Goal: Task Accomplishment & Management: Manage account settings

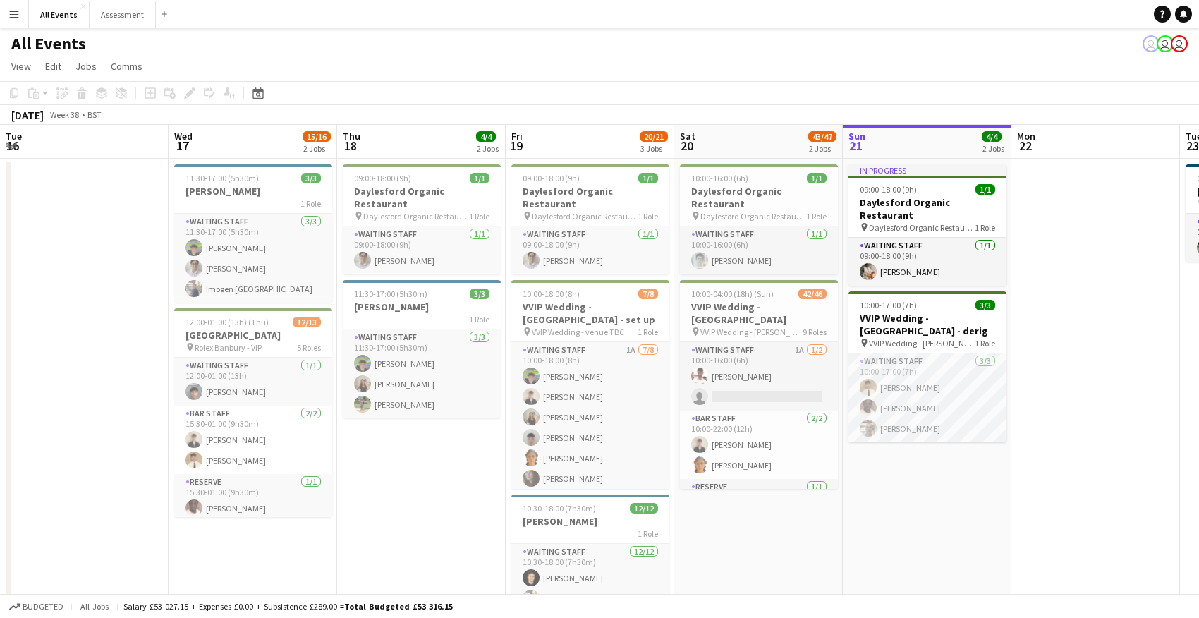
scroll to position [0, 375]
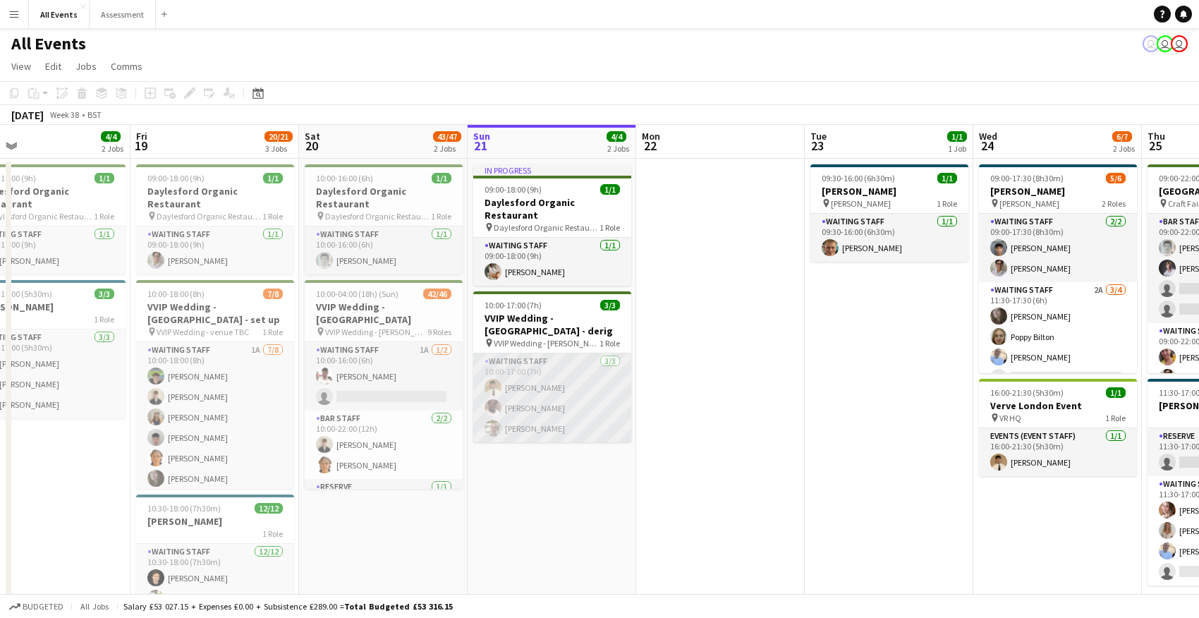
click at [557, 399] on app-card-role "Waiting Staff [DATE] 10:00-17:00 (7h) [PERSON_NAME] [PERSON_NAME] [PERSON_NAME]" at bounding box center [552, 397] width 158 height 89
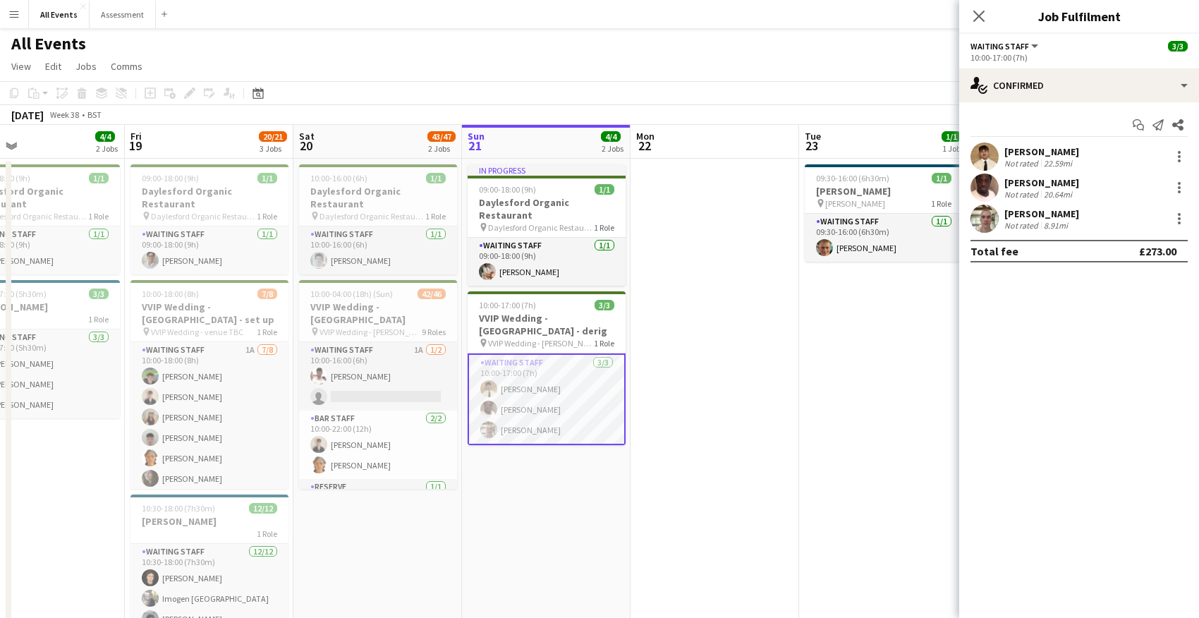
scroll to position [1, 0]
click at [1014, 182] on div "[PERSON_NAME]" at bounding box center [1042, 182] width 75 height 13
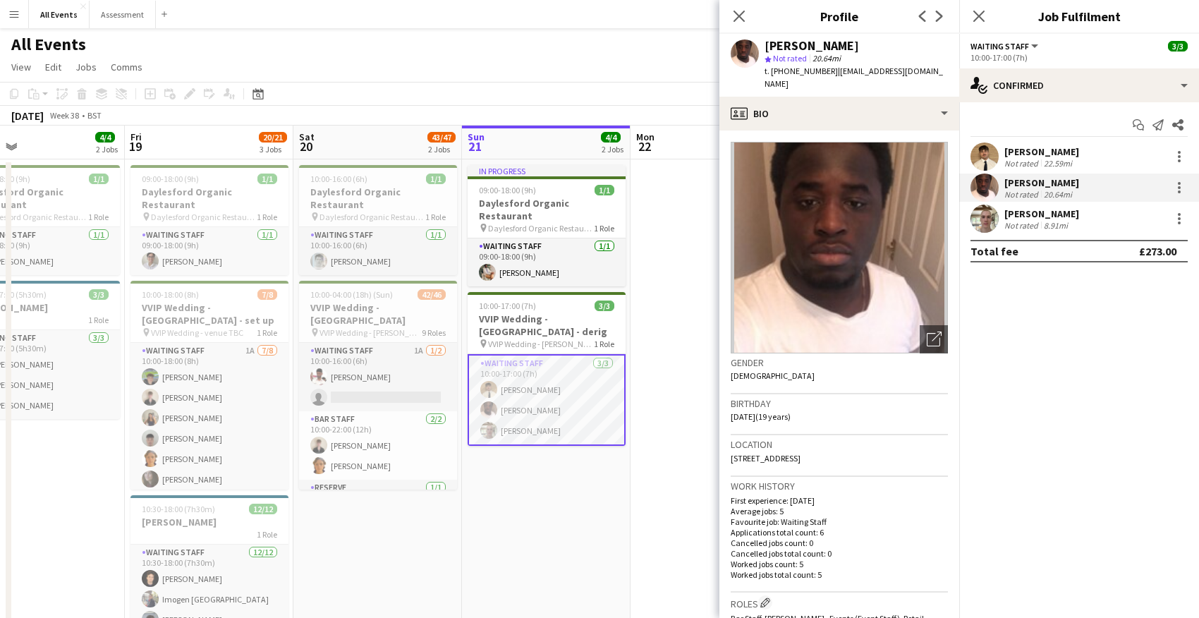
scroll to position [0, 0]
click at [610, 480] on app-date-cell "In progress 09:00-18:00 (9h) 1/1 Daylesford Organic Restaurant pin Daylesford O…" at bounding box center [546, 446] width 169 height 574
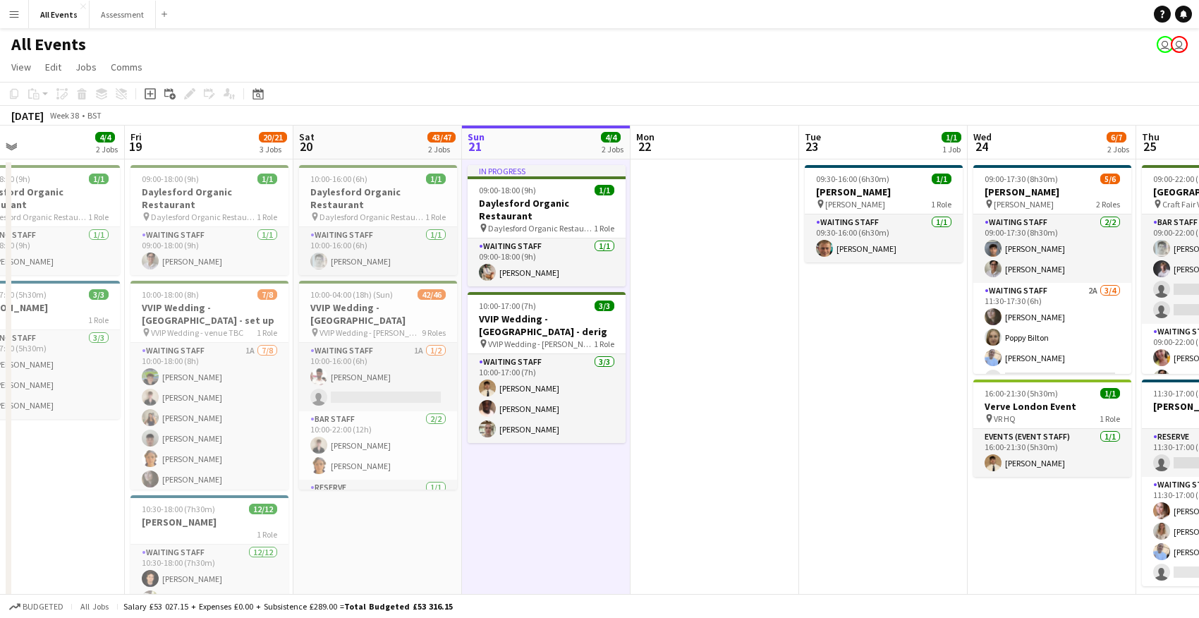
click at [549, 393] on app-card-role "Waiting Staff [DATE] 10:00-17:00 (7h) [PERSON_NAME] [PERSON_NAME] [PERSON_NAME]" at bounding box center [547, 398] width 158 height 89
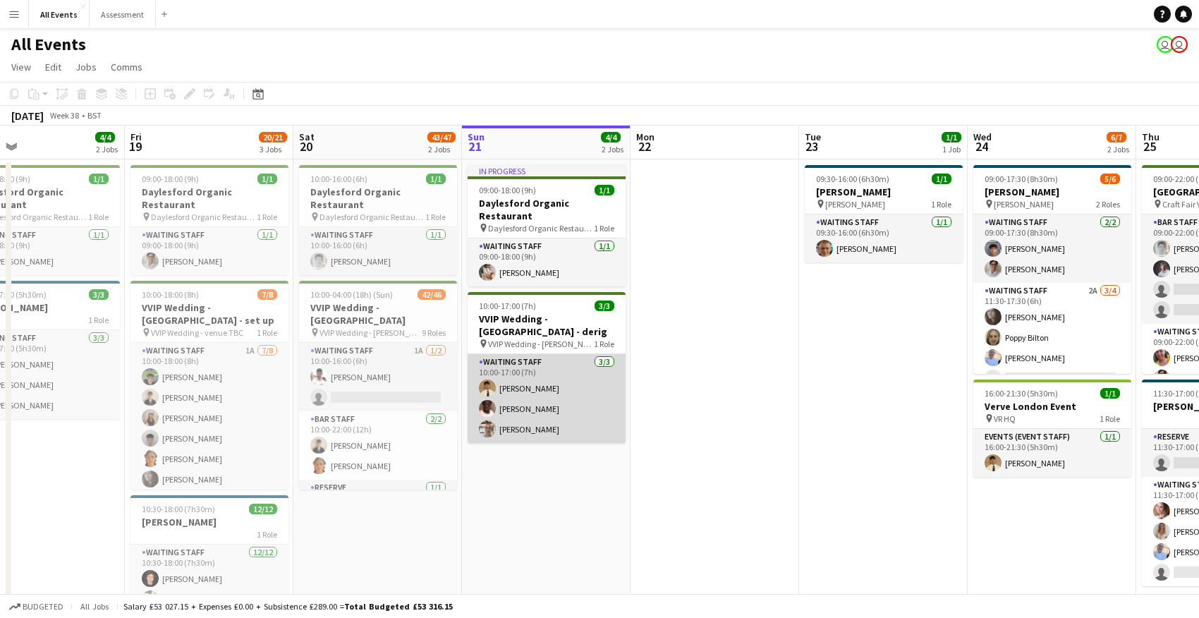
click at [548, 396] on app-card-role "Waiting Staff [DATE] 10:00-17:00 (7h) [PERSON_NAME] [PERSON_NAME] [PERSON_NAME]" at bounding box center [547, 398] width 158 height 89
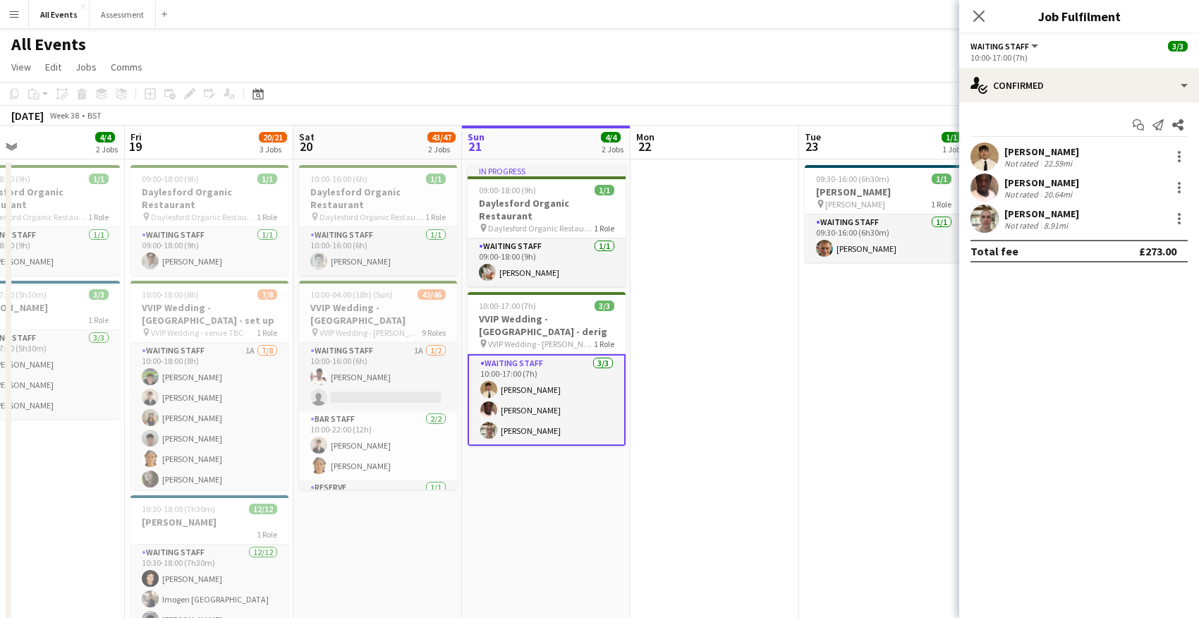
scroll to position [0, 383]
click at [547, 399] on app-card-role "Waiting Staff [DATE] 10:00-17:00 (7h) [PERSON_NAME] [PERSON_NAME] [PERSON_NAME]" at bounding box center [545, 400] width 158 height 92
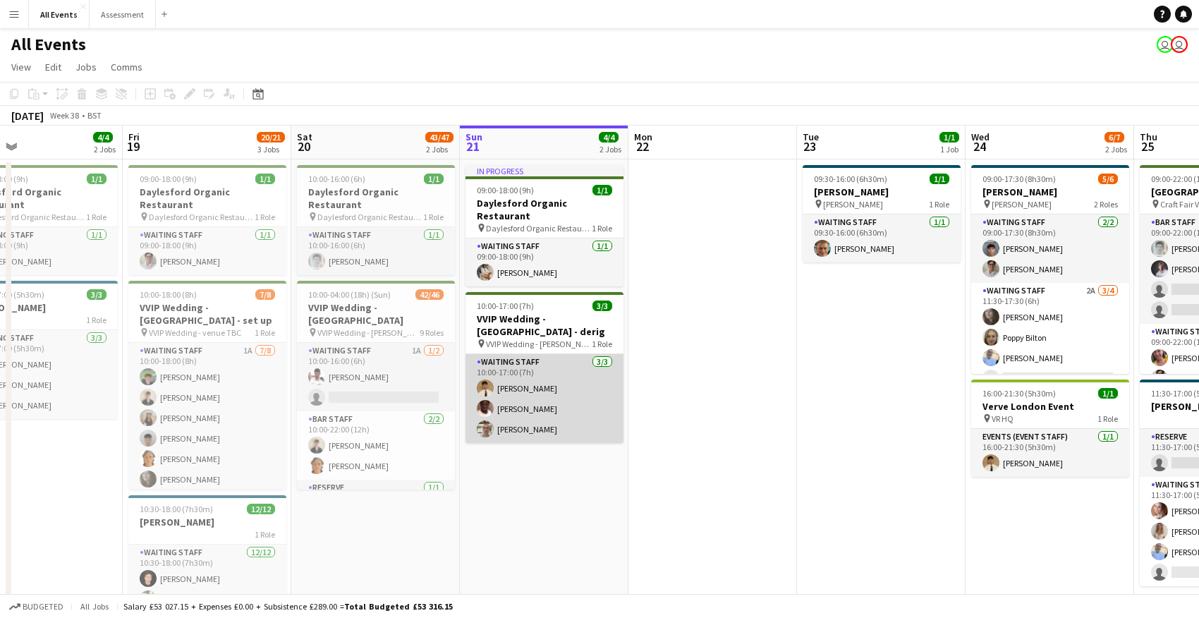
click at [547, 399] on app-card-role "Waiting Staff [DATE] 10:00-17:00 (7h) [PERSON_NAME] [PERSON_NAME] [PERSON_NAME]" at bounding box center [545, 398] width 158 height 89
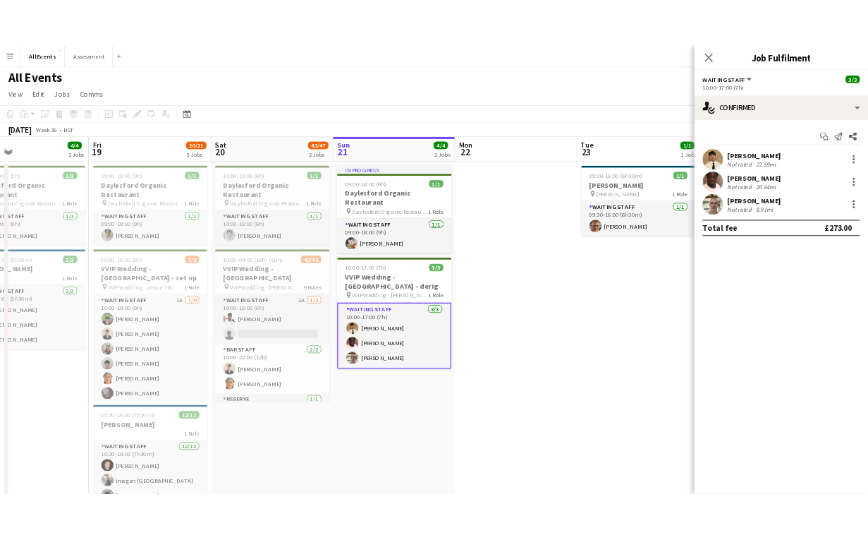
scroll to position [0, 386]
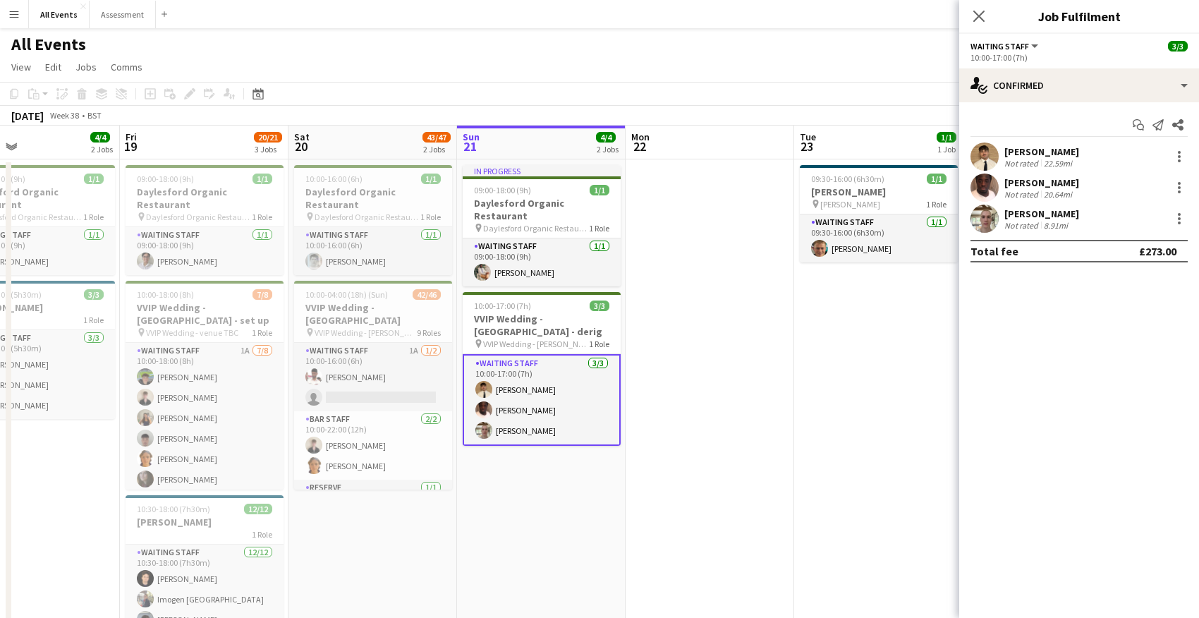
click at [528, 400] on app-card-role "Waiting Staff [DATE] 10:00-17:00 (7h) [PERSON_NAME] [PERSON_NAME] [PERSON_NAME]" at bounding box center [542, 400] width 158 height 92
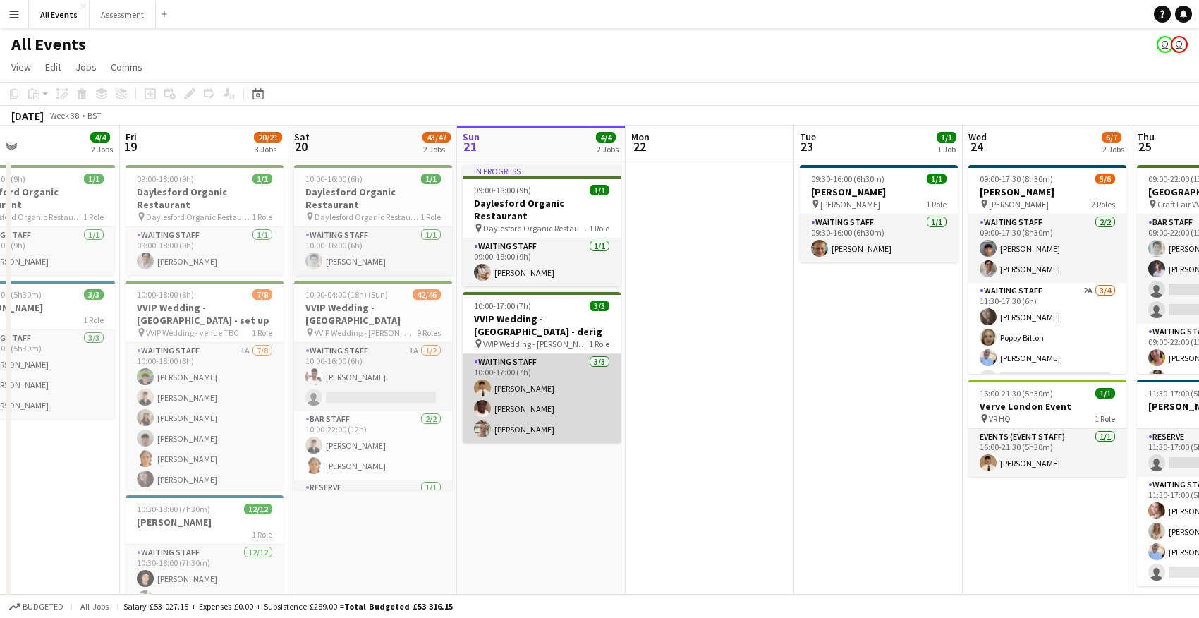
click at [533, 401] on app-card-role "Waiting Staff [DATE] 10:00-17:00 (7h) [PERSON_NAME] [PERSON_NAME] [PERSON_NAME]" at bounding box center [542, 398] width 158 height 89
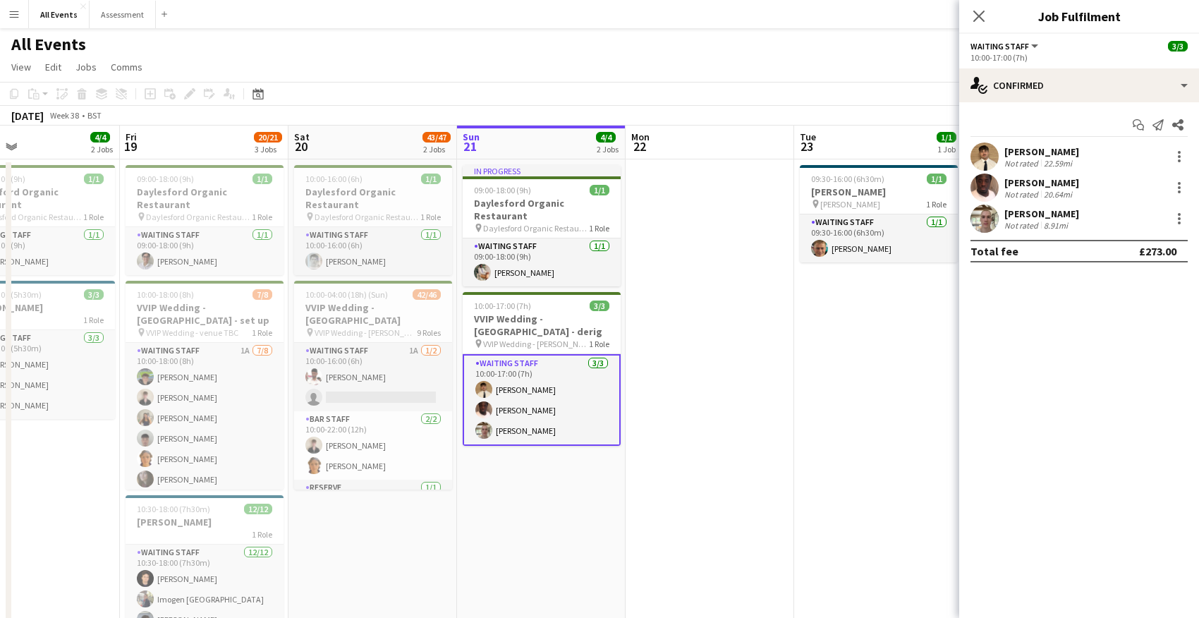
click at [1022, 180] on div "[PERSON_NAME]" at bounding box center [1042, 182] width 75 height 13
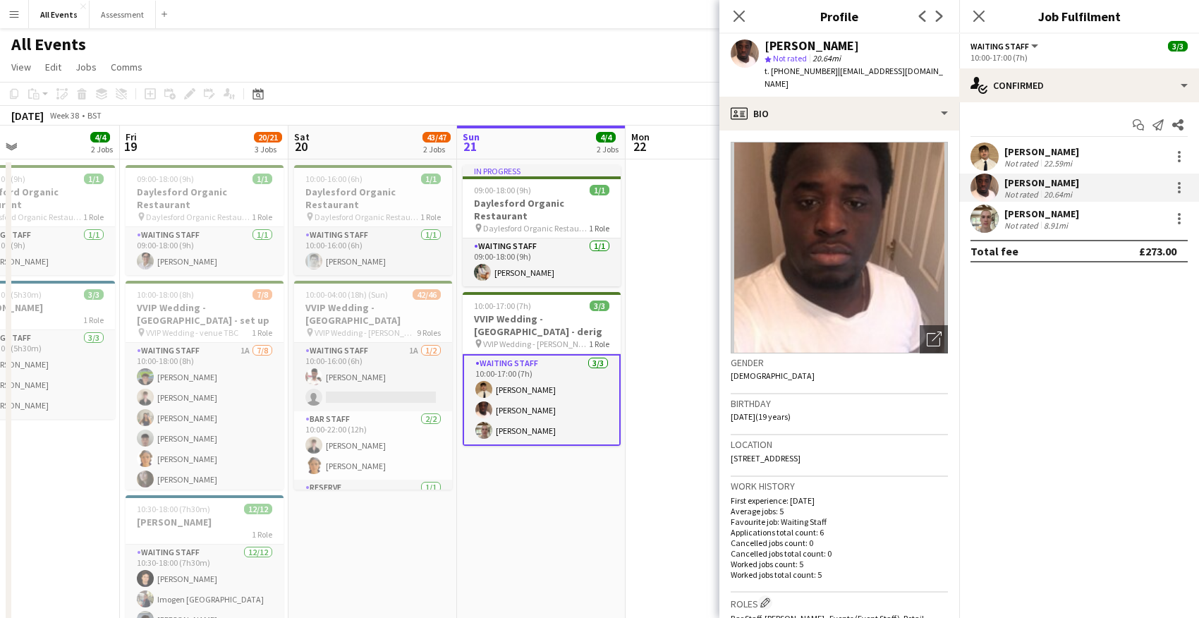
click at [789, 72] on span "t. [PHONE_NUMBER]" at bounding box center [801, 71] width 73 height 11
copy span "4407878898759"
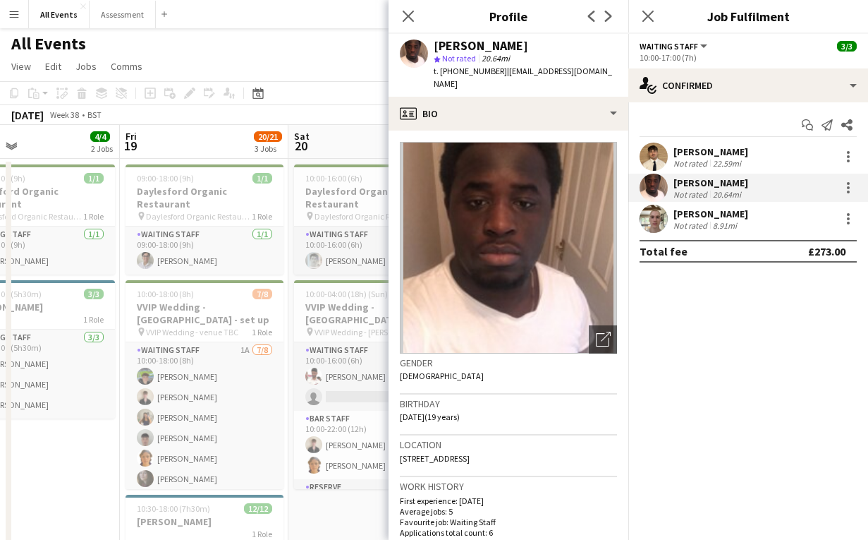
scroll to position [5, 1]
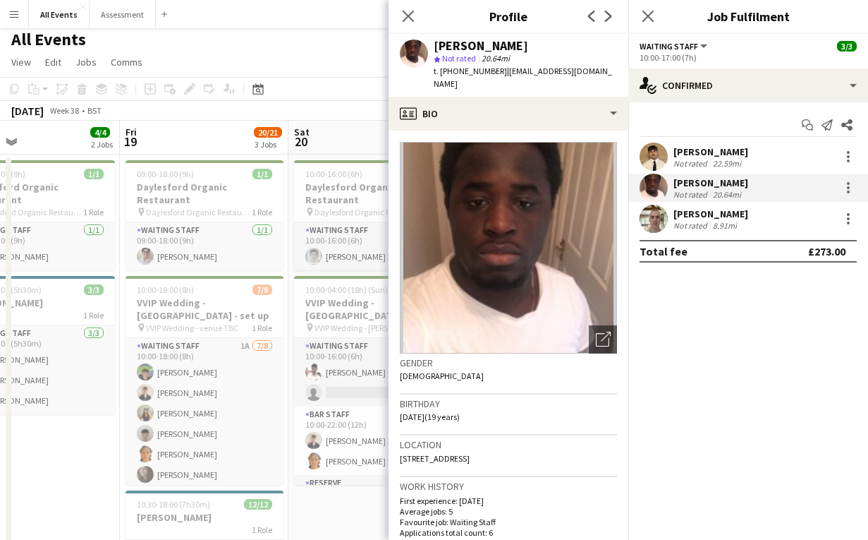
click at [332, 54] on app-page-menu "View Day view expanded Day view collapsed Month view Date picker Jump to [DATE]…" at bounding box center [434, 63] width 868 height 27
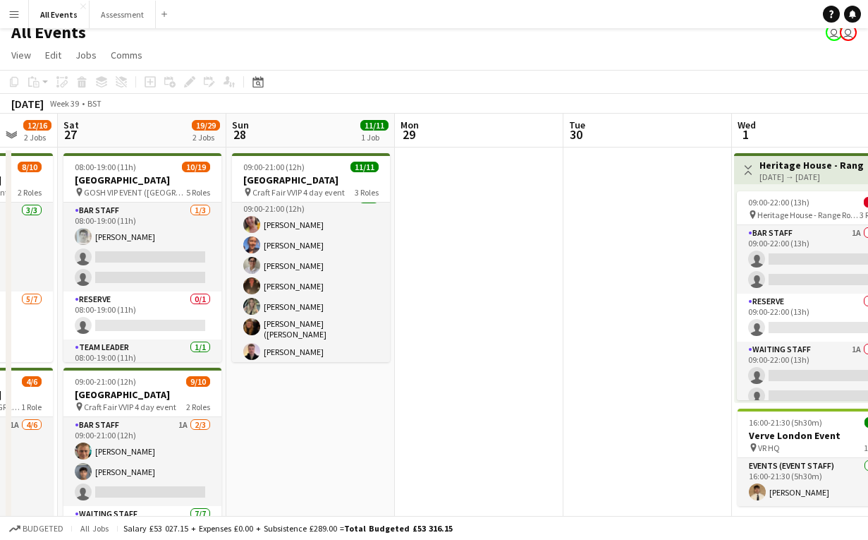
scroll to position [148, 0]
